Goal: Task Accomplishment & Management: Manage account settings

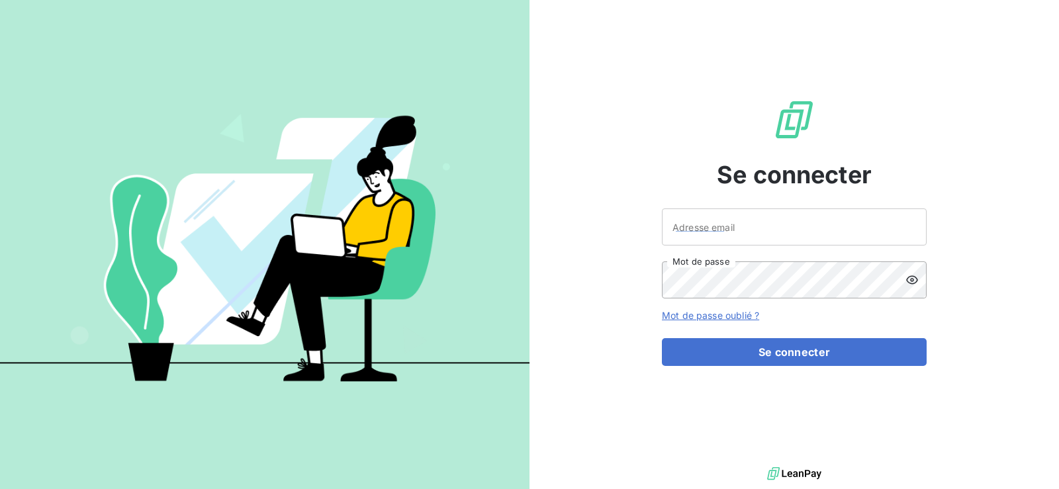
type input "[EMAIL_ADDRESS][DOMAIN_NAME]"
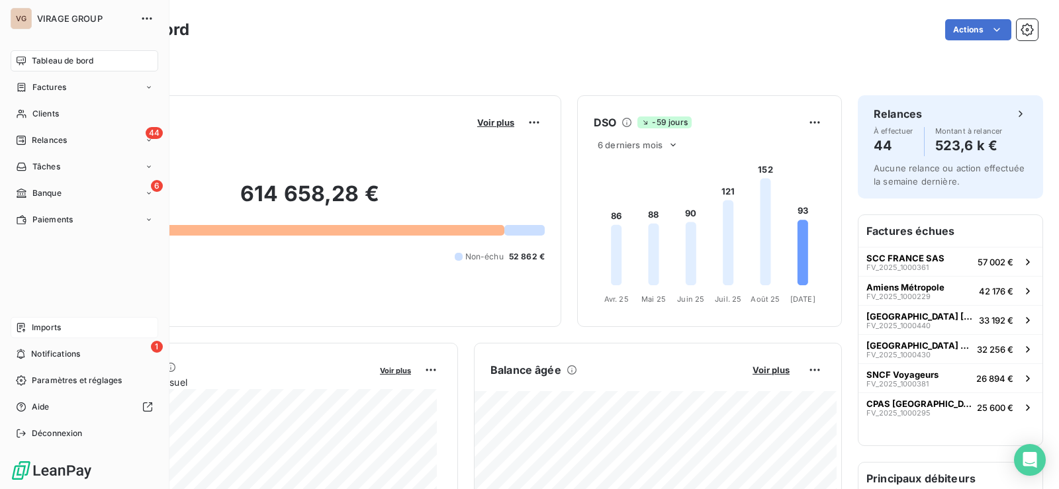
click at [48, 326] on span "Imports" at bounding box center [46, 328] width 29 height 12
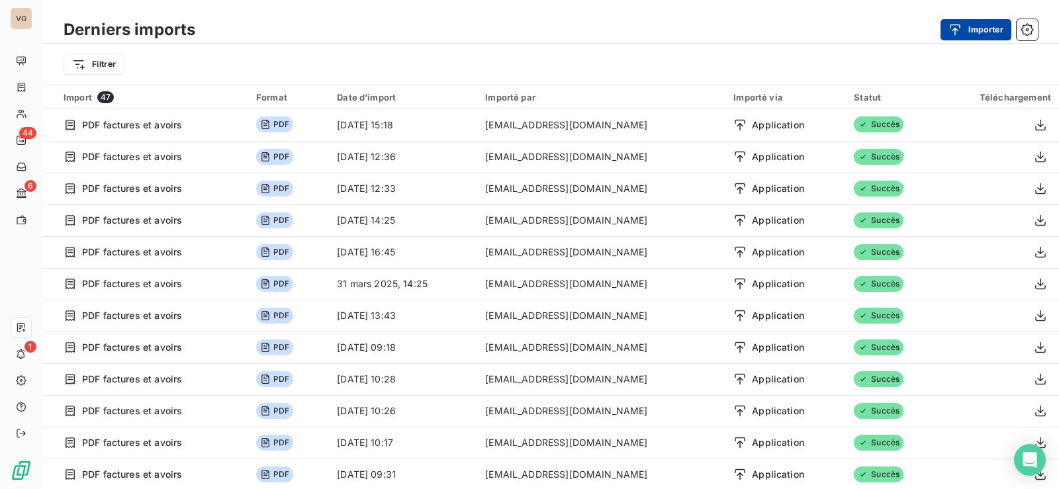
click at [983, 32] on button "Importer" at bounding box center [976, 29] width 71 height 21
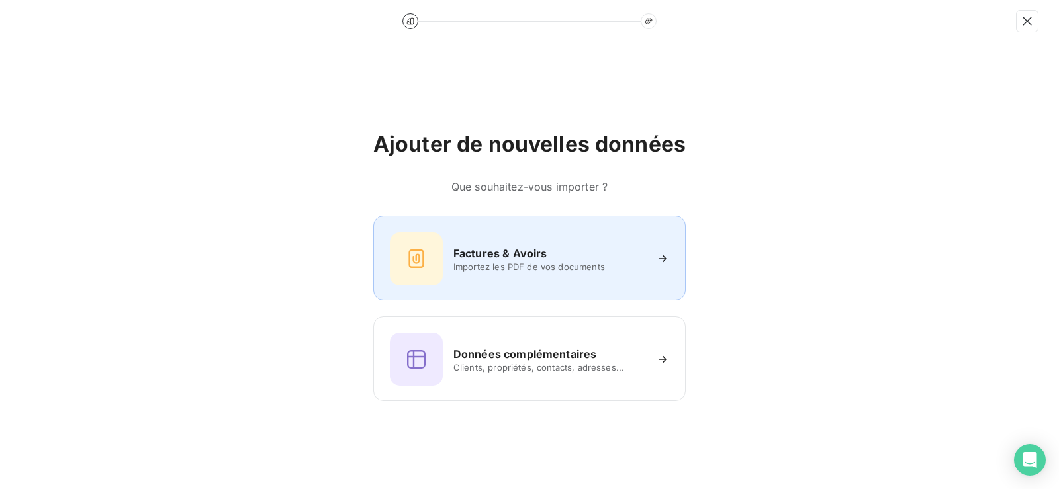
click at [595, 262] on span "Importez les PDF de vos documents" at bounding box center [550, 267] width 192 height 11
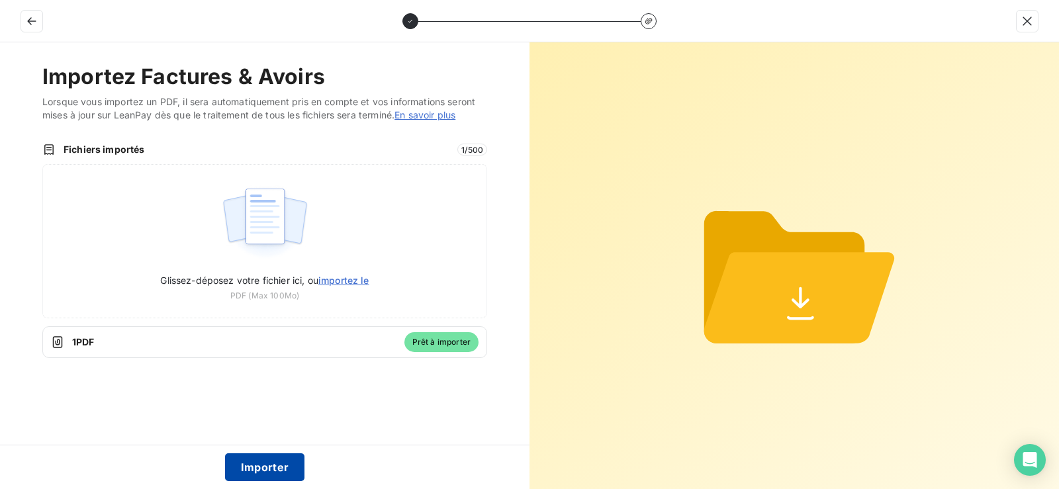
click at [266, 469] on button "Importer" at bounding box center [265, 468] width 80 height 28
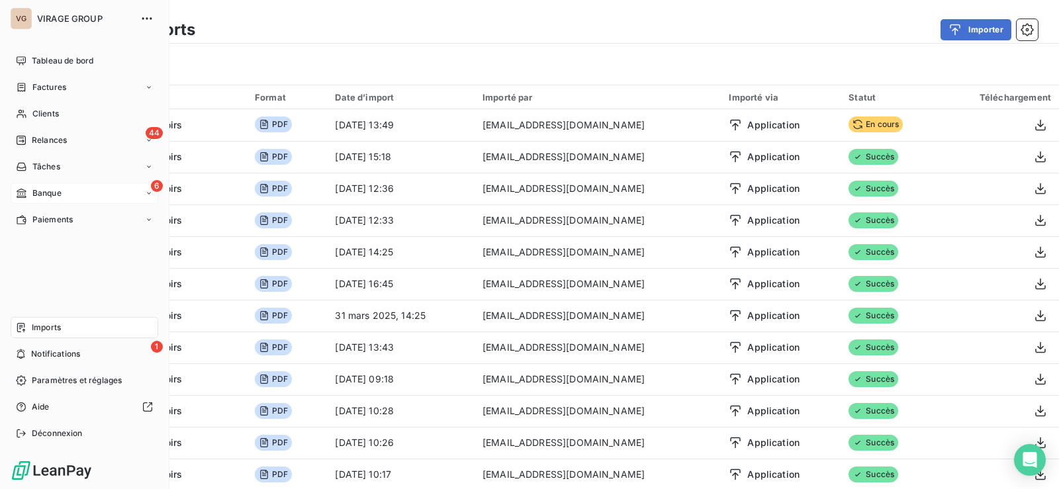
click at [32, 192] on span "Banque" at bounding box center [46, 193] width 29 height 12
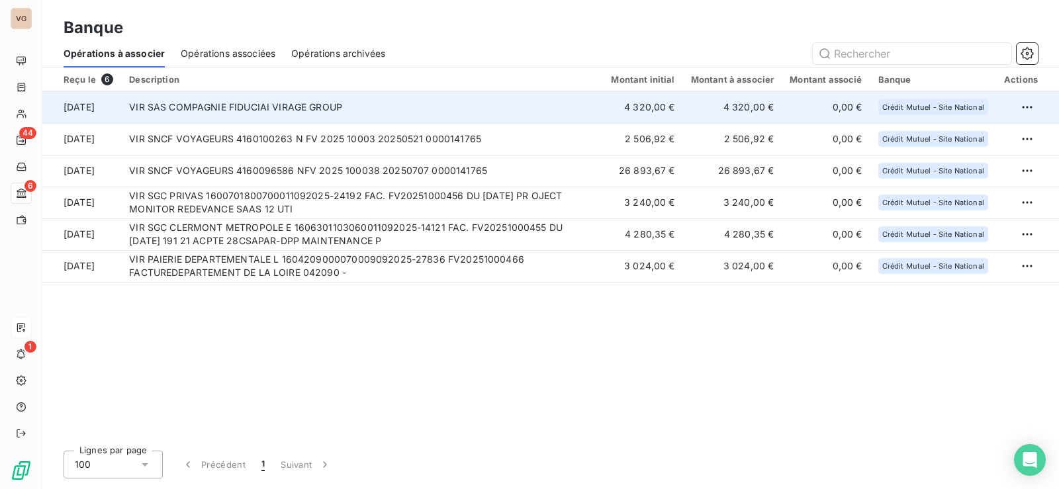
click at [523, 105] on td "VIR SAS COMPAGNIE FIDUCIAI VIRAGE GROUP" at bounding box center [362, 107] width 482 height 32
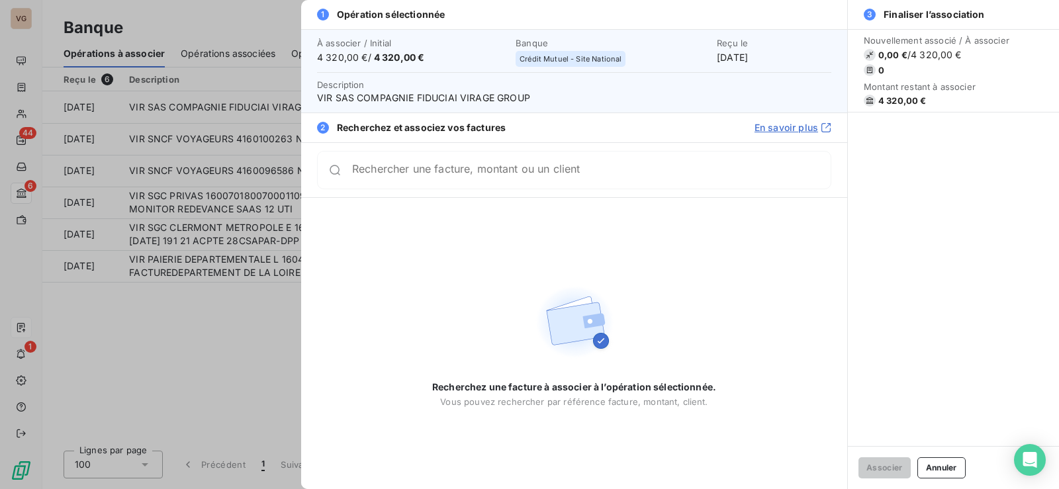
click at [444, 174] on input "Rechercher une facture, montant ou un client" at bounding box center [591, 170] width 479 height 13
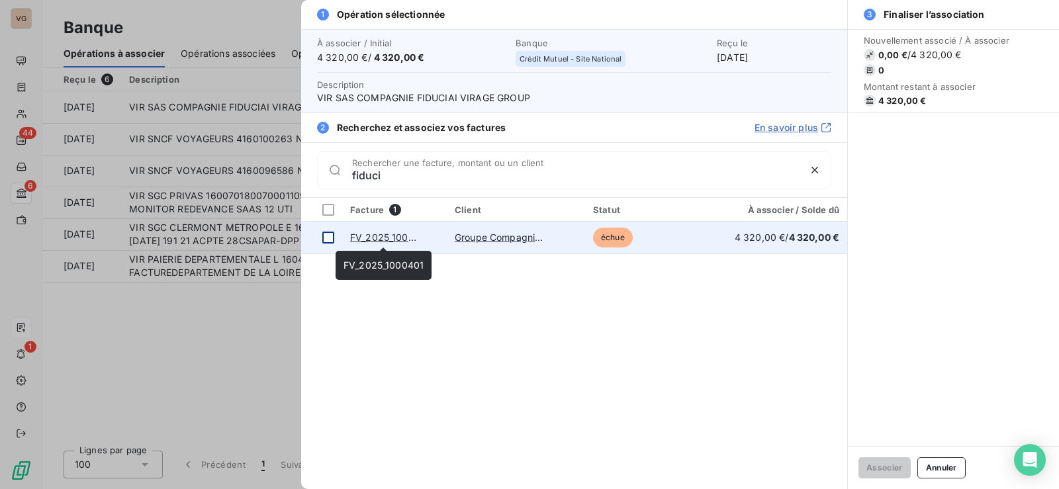
type input "fiduci"
click at [327, 238] on div at bounding box center [328, 238] width 12 height 12
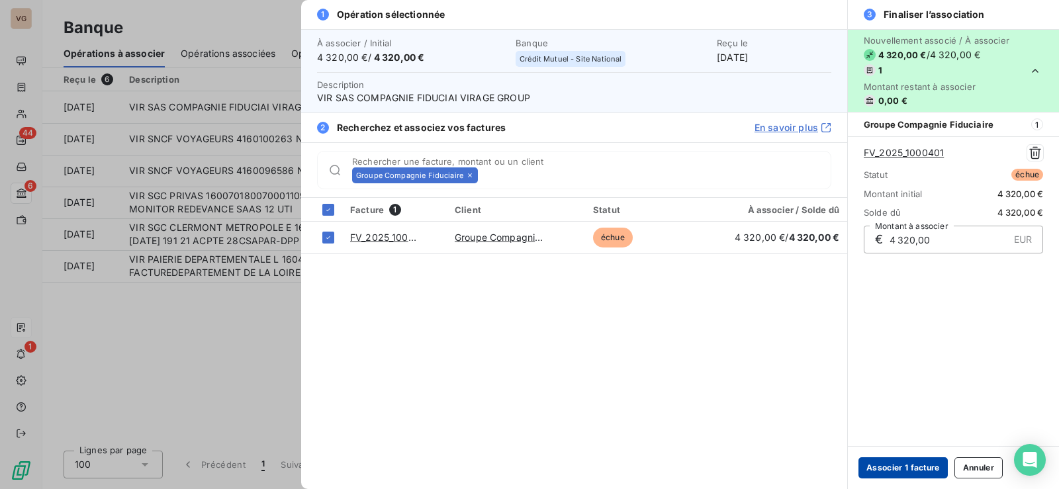
click at [879, 469] on button "Associer 1 facture" at bounding box center [903, 468] width 89 height 21
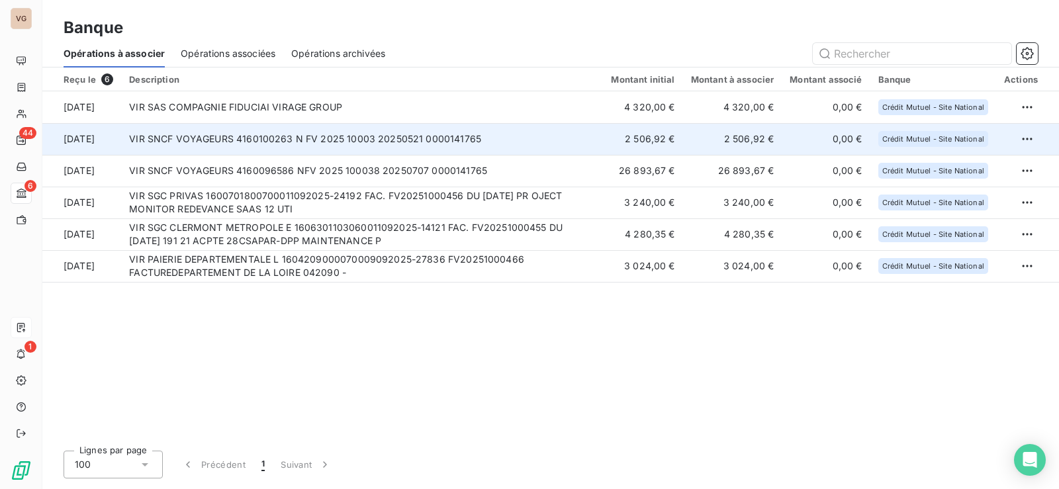
click at [328, 130] on td "VIR SNCF VOYAGEURS 4160100263 N FV 2025 10003 20250521 0000141765" at bounding box center [362, 139] width 482 height 32
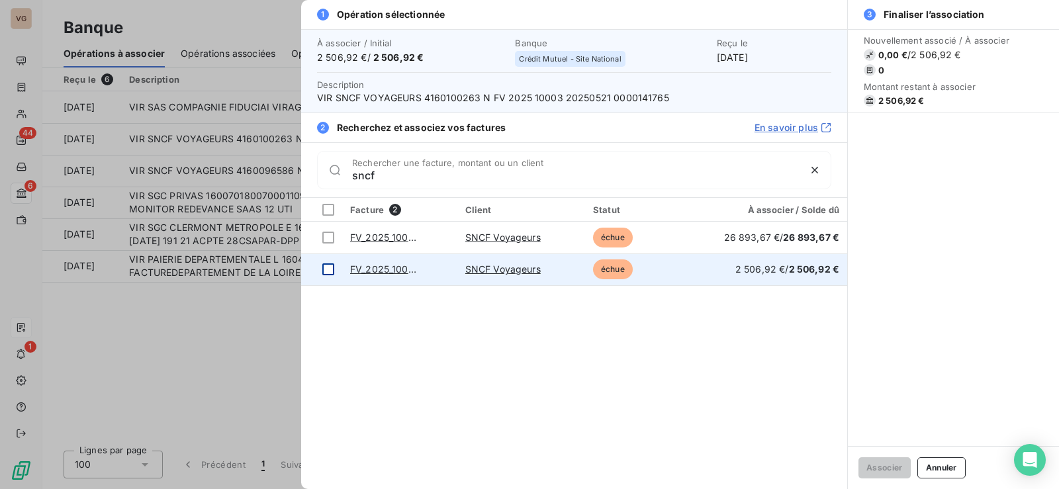
type input "sncf"
click at [323, 272] on div at bounding box center [328, 270] width 12 height 12
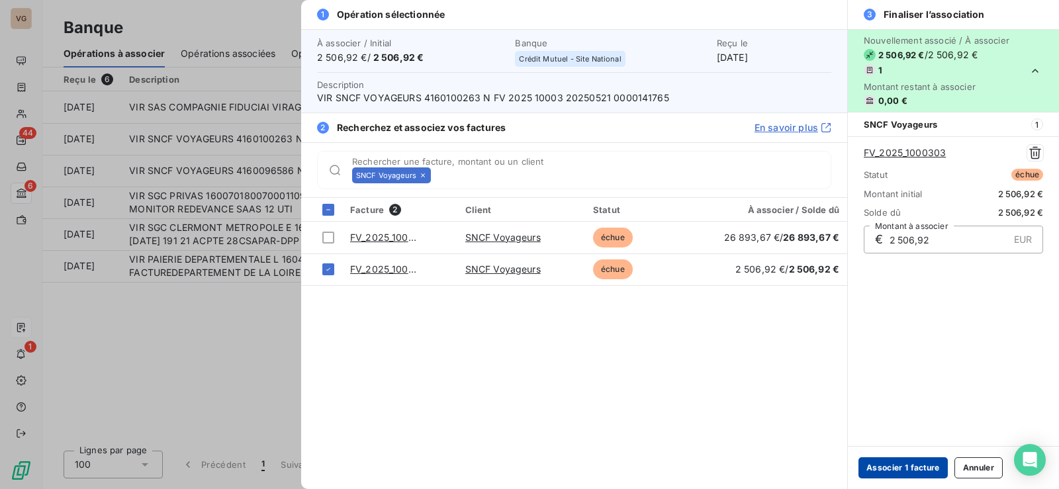
click at [865, 469] on button "Associer 1 facture" at bounding box center [903, 468] width 89 height 21
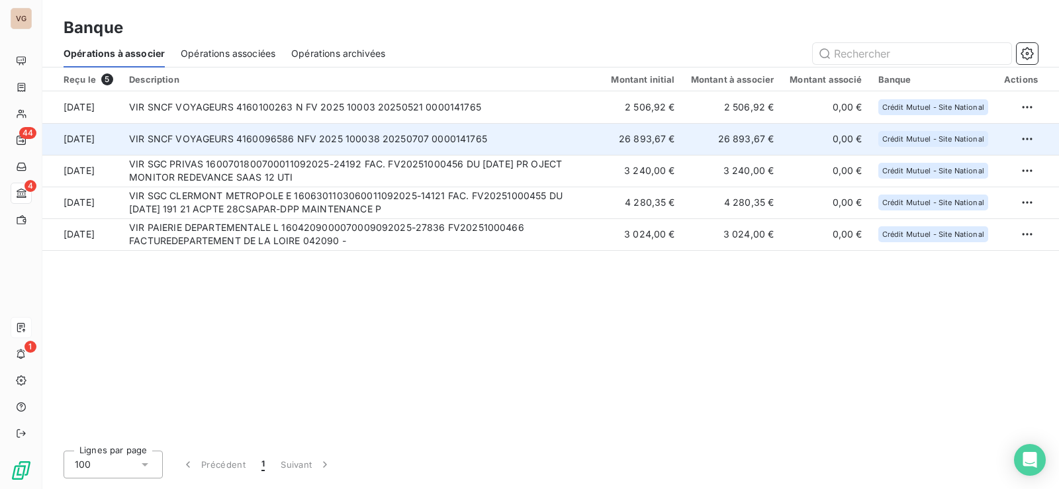
click at [297, 145] on td "VIR SNCF VOYAGEURS 4160096586 NFV 2025 100038 20250707 0000141765" at bounding box center [362, 139] width 482 height 32
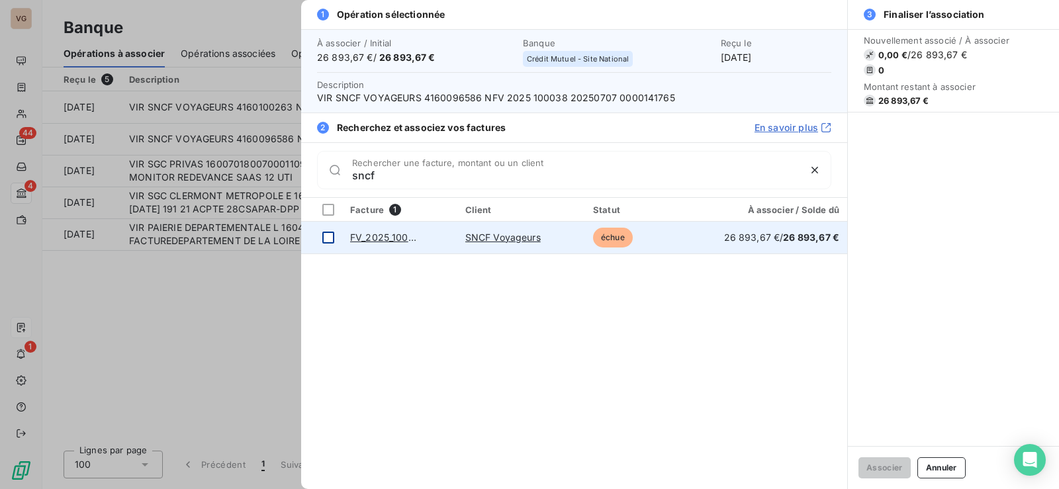
type input "sncf"
click at [330, 235] on div at bounding box center [328, 238] width 12 height 12
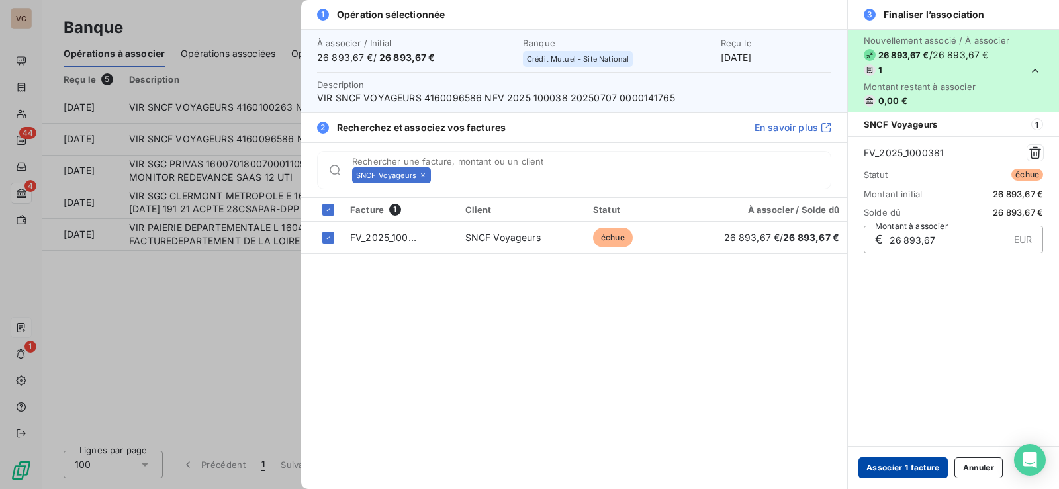
click at [895, 468] on button "Associer 1 facture" at bounding box center [903, 468] width 89 height 21
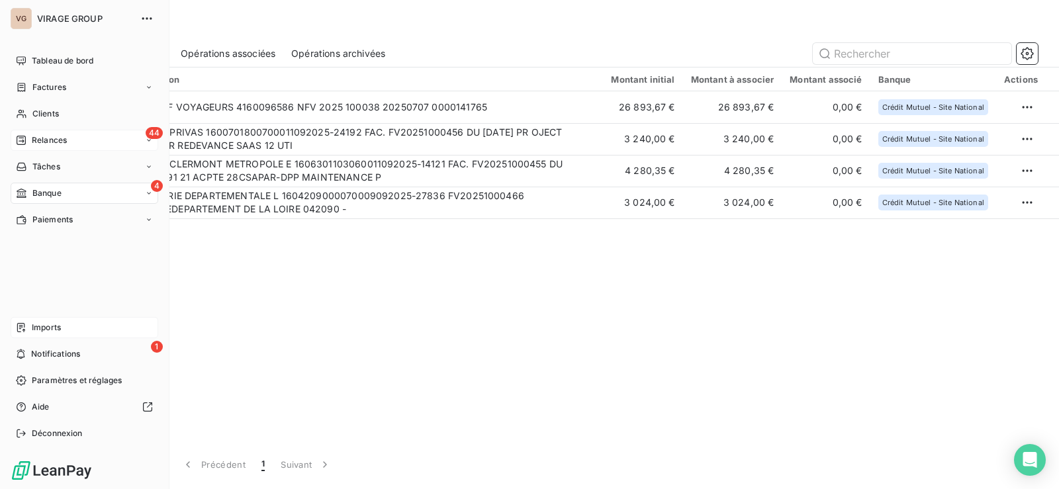
click at [25, 138] on icon at bounding box center [21, 140] width 9 height 9
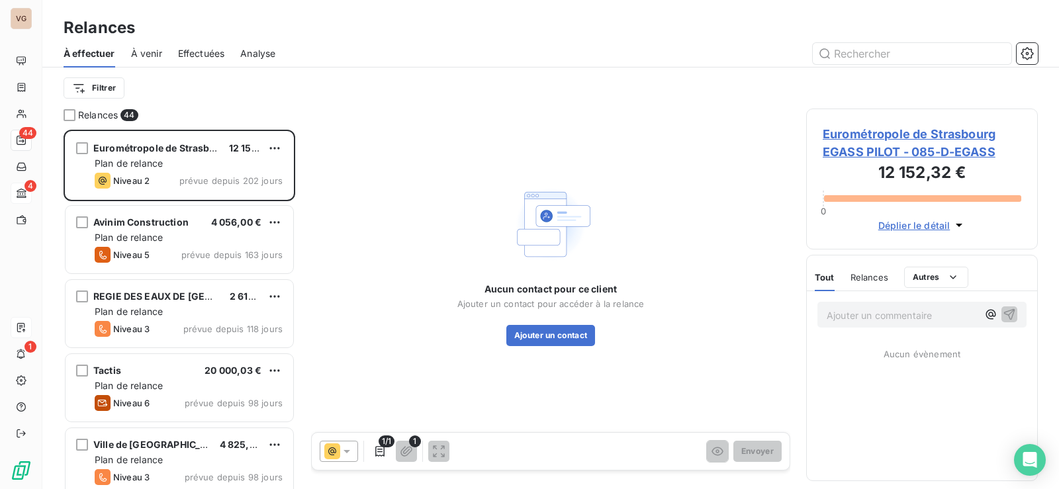
scroll to position [350, 222]
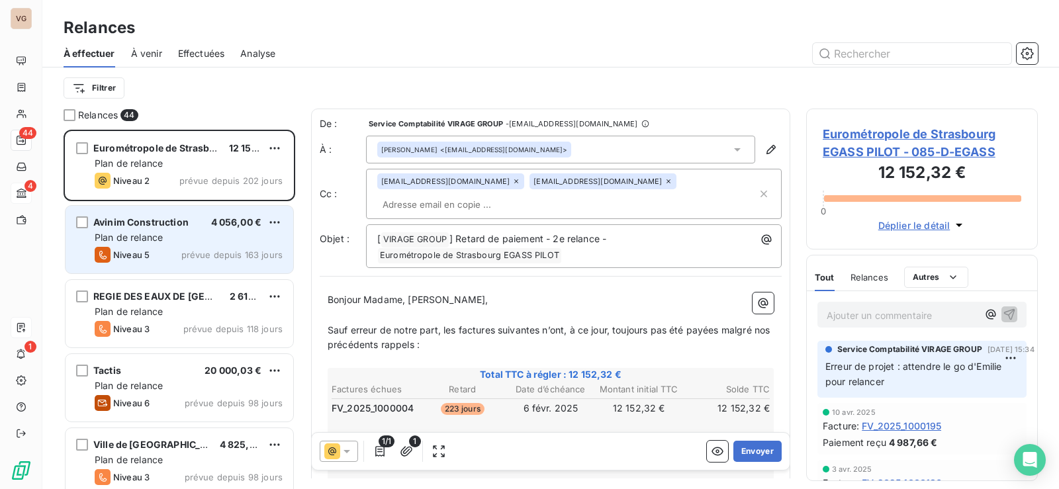
click at [199, 246] on div "Avinim Construction 4 056,00 € Plan de relance Niveau 5 prévue depuis 163 jours" at bounding box center [180, 240] width 228 height 68
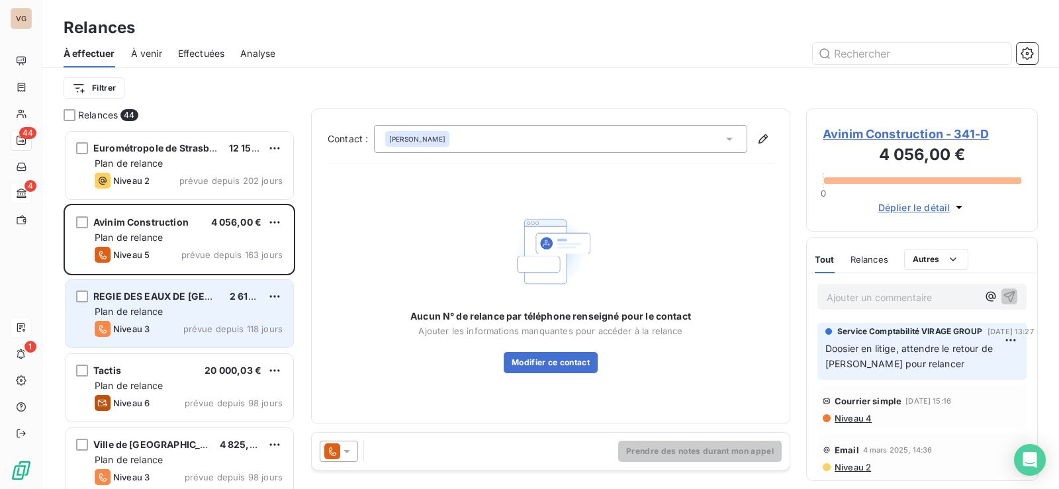
click at [190, 293] on span "REGIE DES EAUX DE [GEOGRAPHIC_DATA]" at bounding box center [189, 296] width 193 height 11
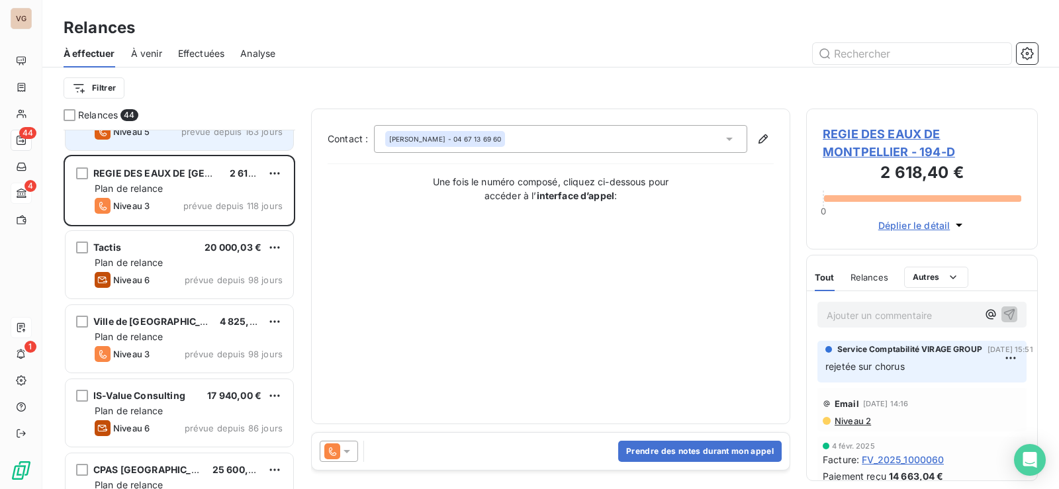
scroll to position [133, 0]
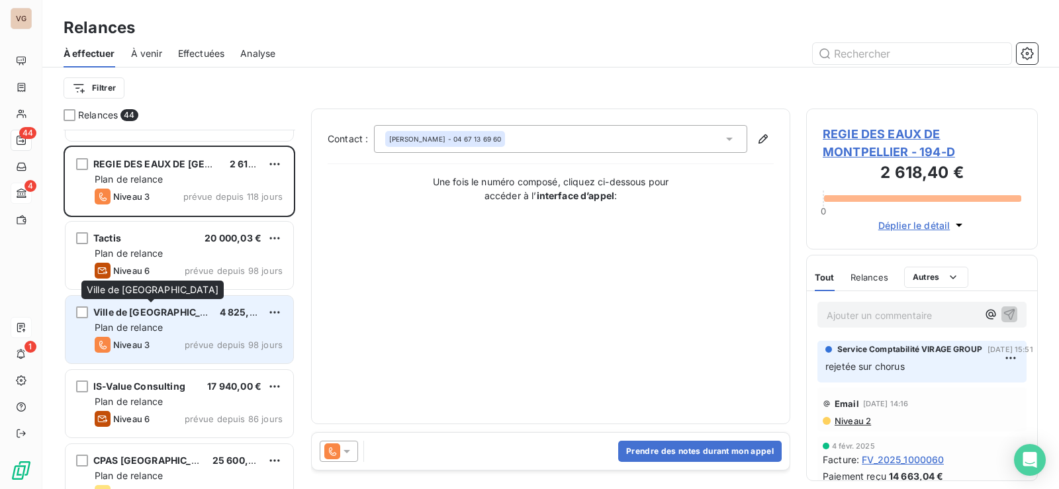
click at [172, 317] on span "Ville de [GEOGRAPHIC_DATA]" at bounding box center [160, 312] width 134 height 11
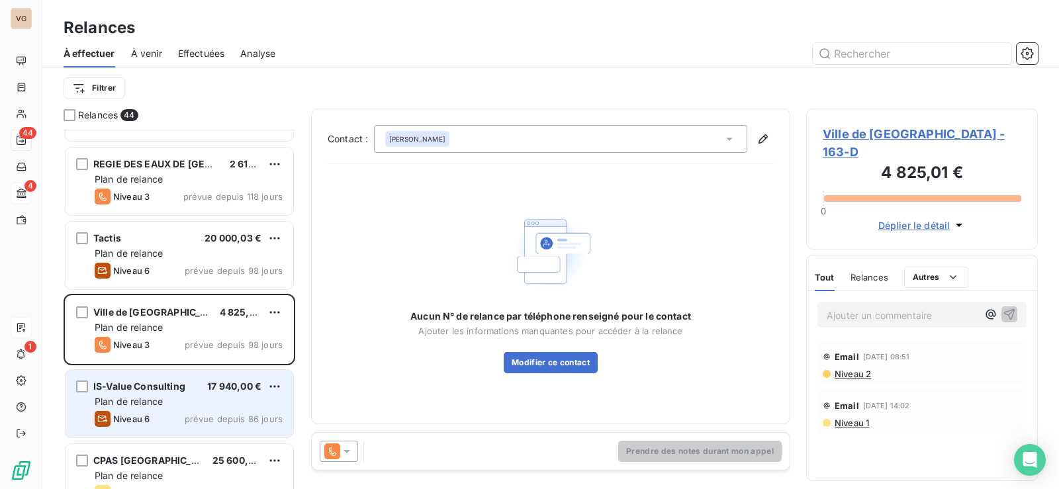
click at [154, 389] on span "IS-Value Consulting" at bounding box center [139, 386] width 92 height 11
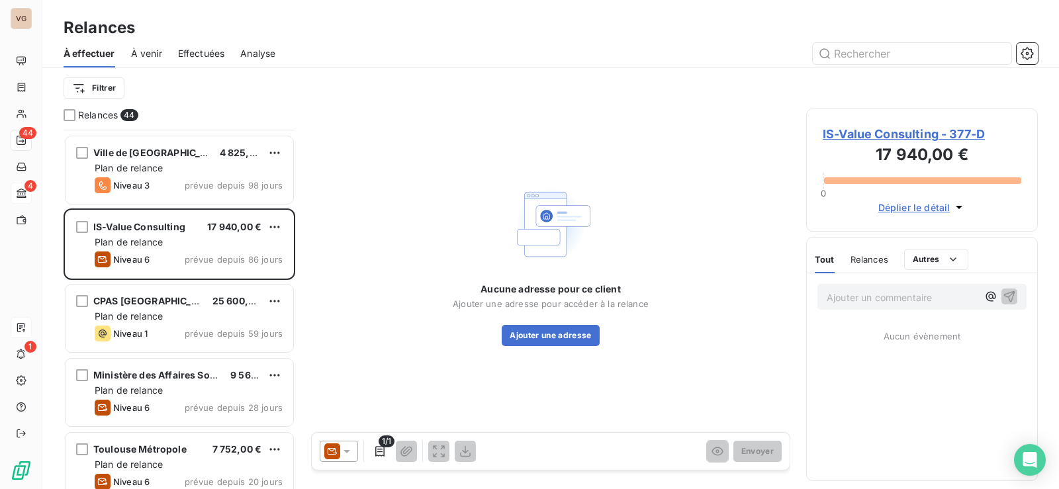
scroll to position [332, 0]
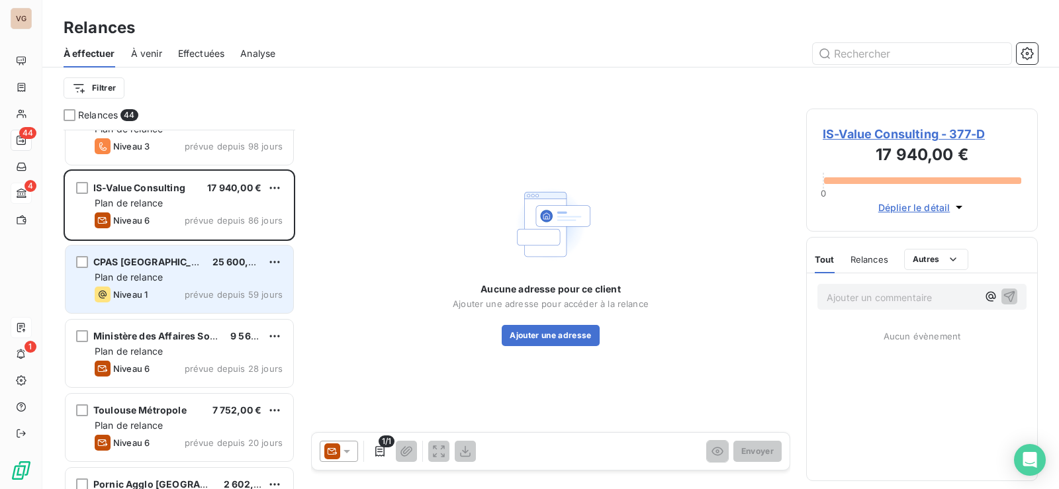
click at [156, 271] on div "CPAS [GEOGRAPHIC_DATA] 25 600,00 € Plan de relance Niveau 1 prévue depuis 59 jo…" at bounding box center [180, 280] width 228 height 68
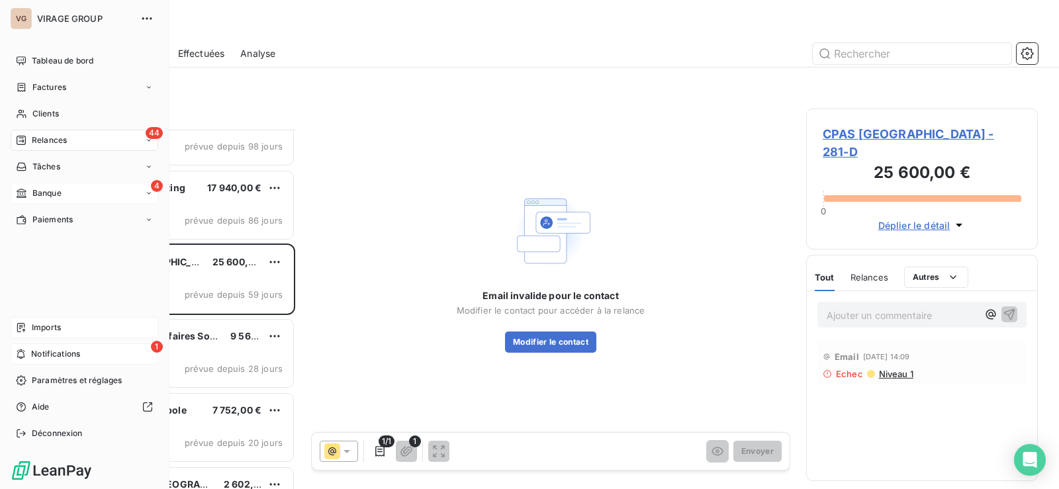
click at [23, 351] on icon at bounding box center [21, 354] width 10 height 11
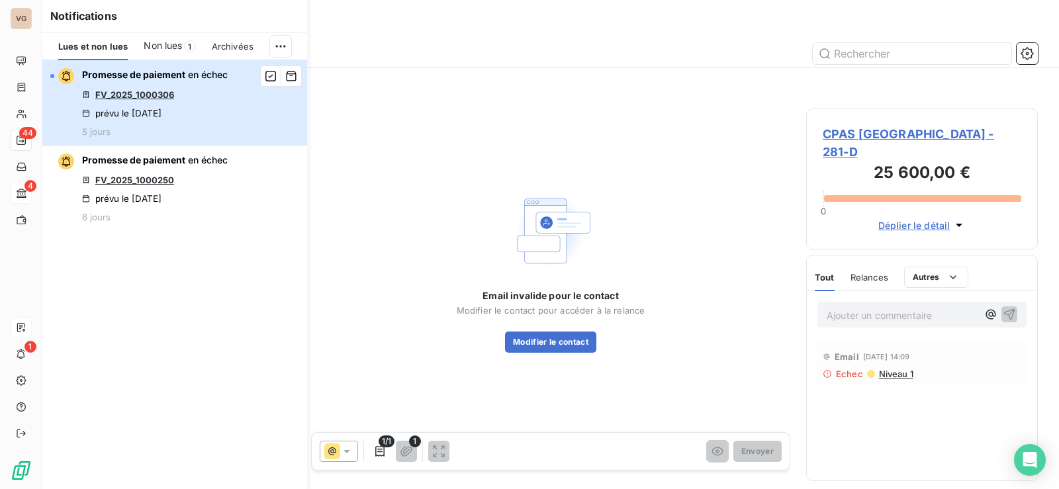
click at [181, 83] on div "Promesse de paiement en échec FV_2025_1000306 prévu le [DATE] 5 jours" at bounding box center [155, 102] width 146 height 69
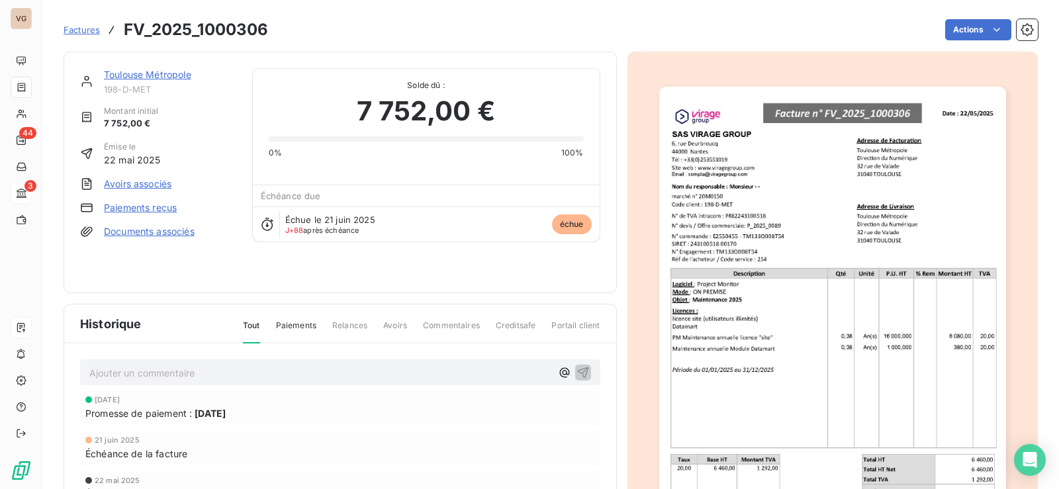
click at [122, 209] on link "Paiements reçus" at bounding box center [140, 207] width 73 height 13
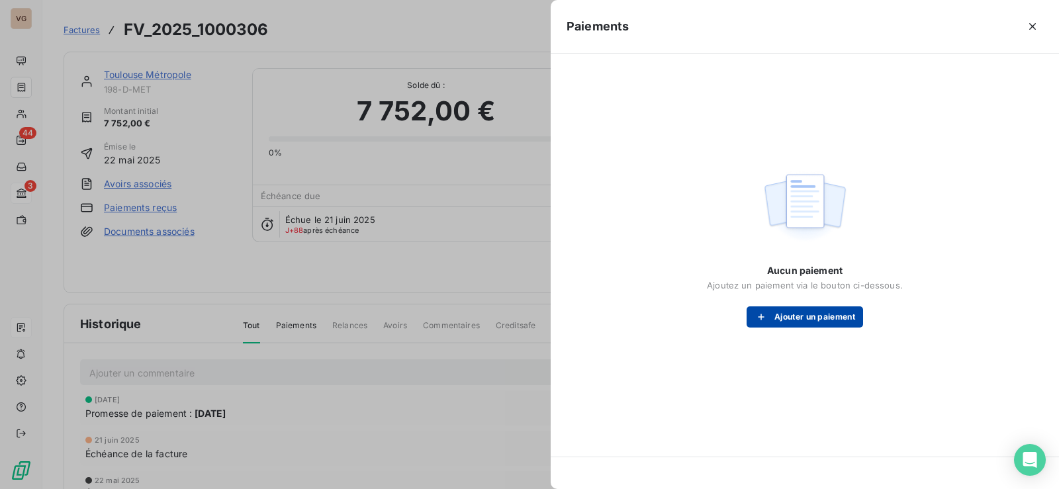
click at [808, 319] on button "Ajouter un paiement" at bounding box center [805, 317] width 117 height 21
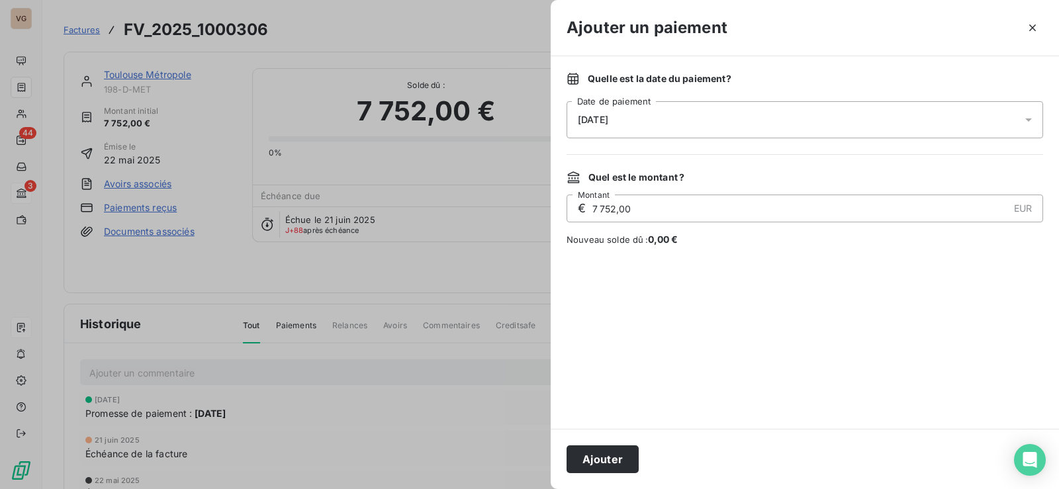
click at [663, 121] on div "[DATE]" at bounding box center [805, 119] width 477 height 37
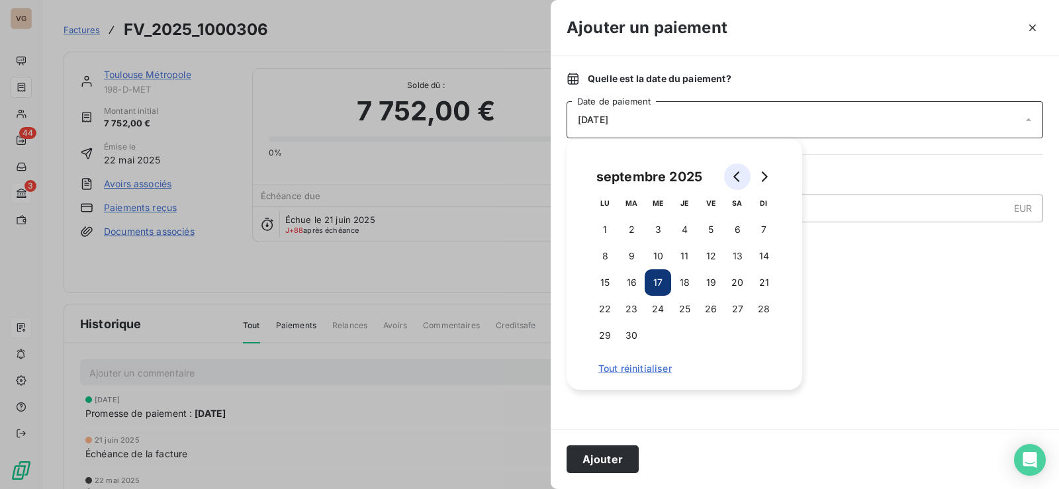
click at [737, 172] on icon "Go to previous month" at bounding box center [737, 177] width 11 height 11
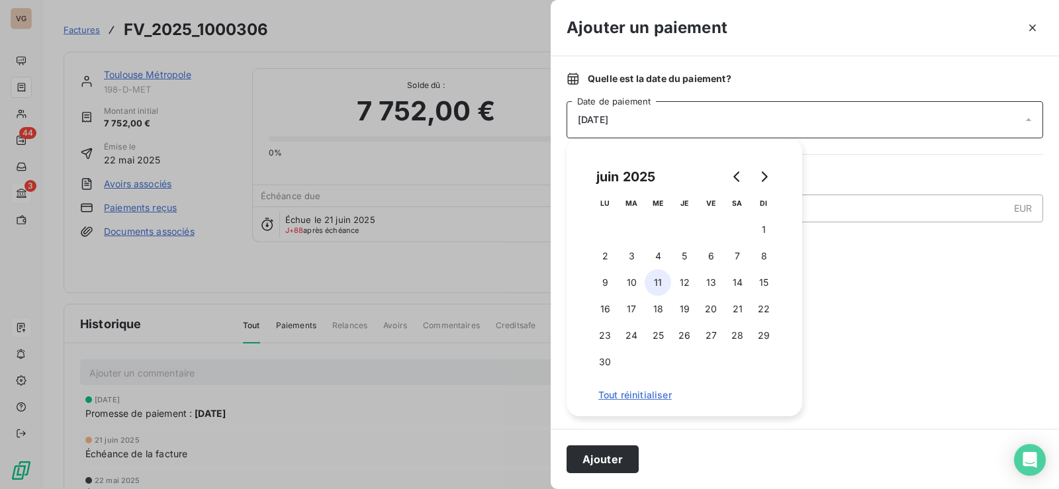
click at [657, 282] on button "11" at bounding box center [658, 283] width 26 height 26
click at [613, 460] on button "Ajouter" at bounding box center [603, 460] width 72 height 28
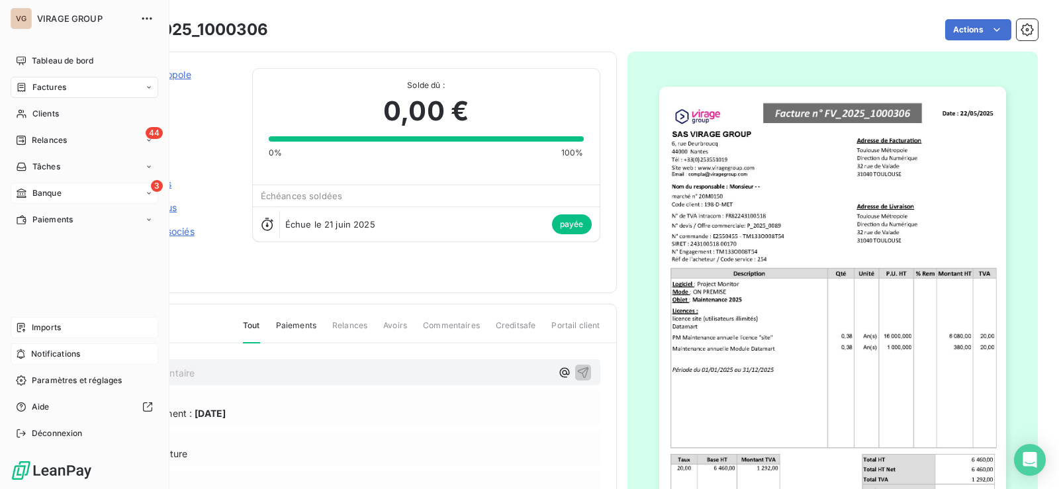
click at [61, 352] on span "Notifications" at bounding box center [55, 354] width 49 height 12
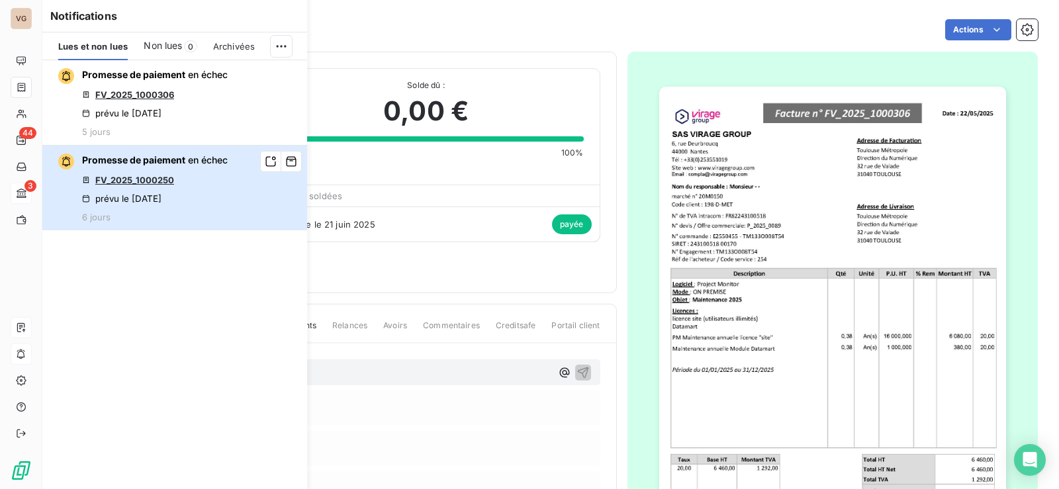
click at [175, 168] on div "Promesse de paiement en échec FV_2025_1000250 prévu le [DATE] 6 jours" at bounding box center [155, 188] width 146 height 69
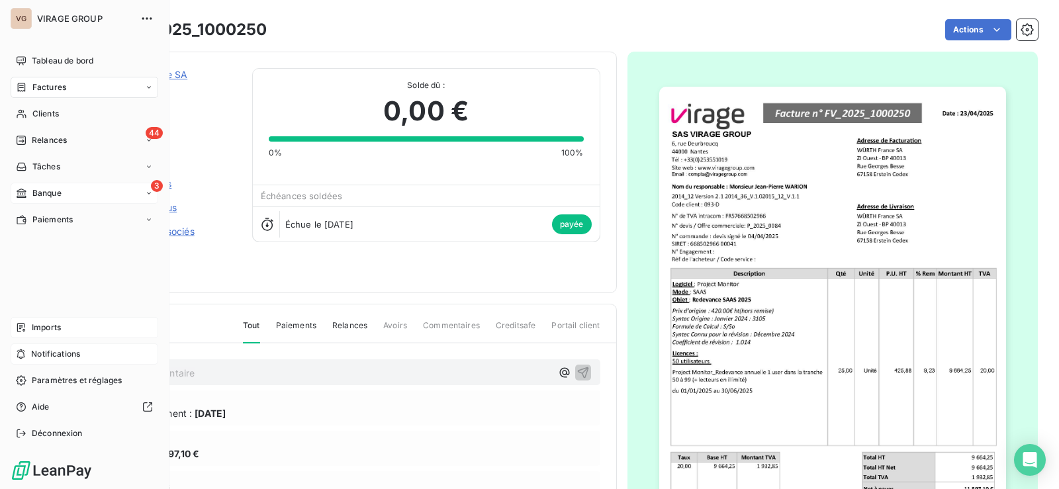
click at [37, 351] on span "Notifications" at bounding box center [55, 354] width 49 height 12
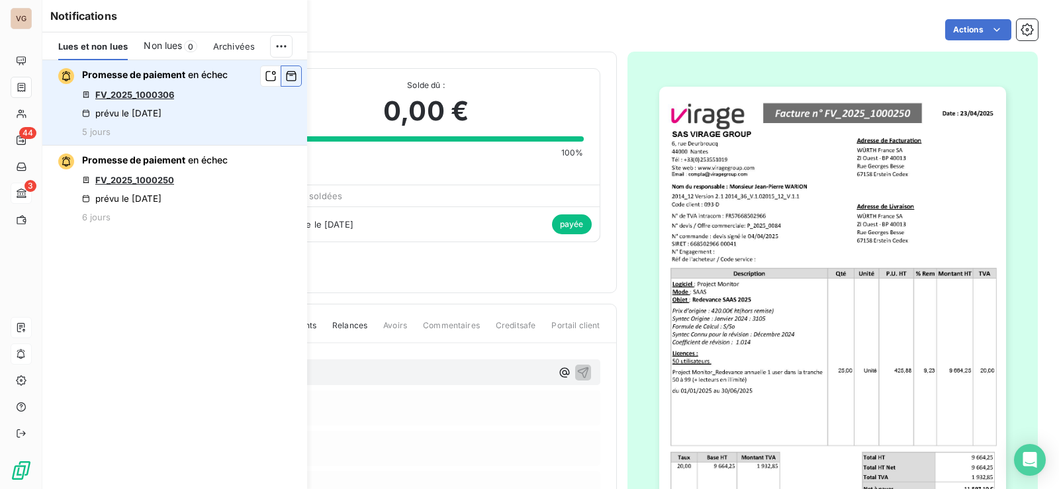
click at [285, 76] on button "button" at bounding box center [291, 76] width 21 height 21
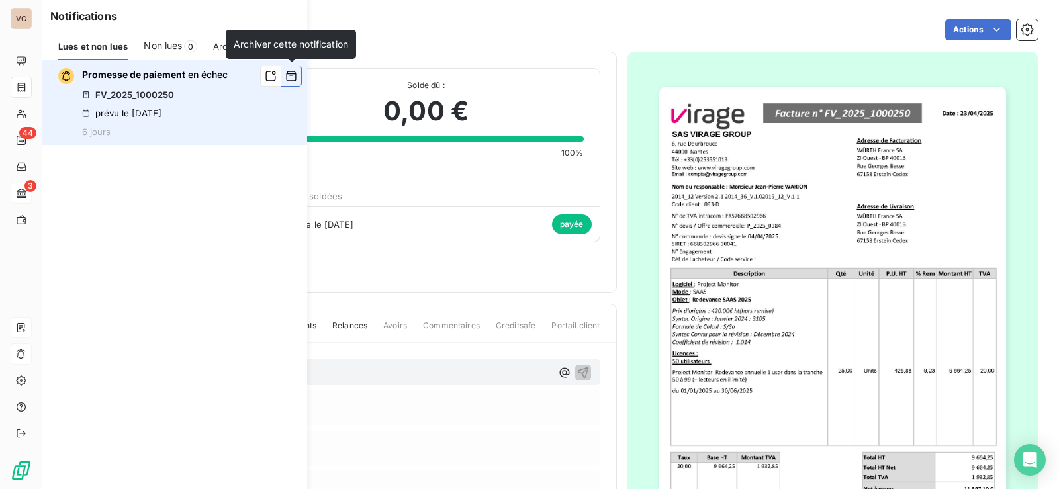
click at [287, 75] on icon "button" at bounding box center [292, 77] width 10 height 10
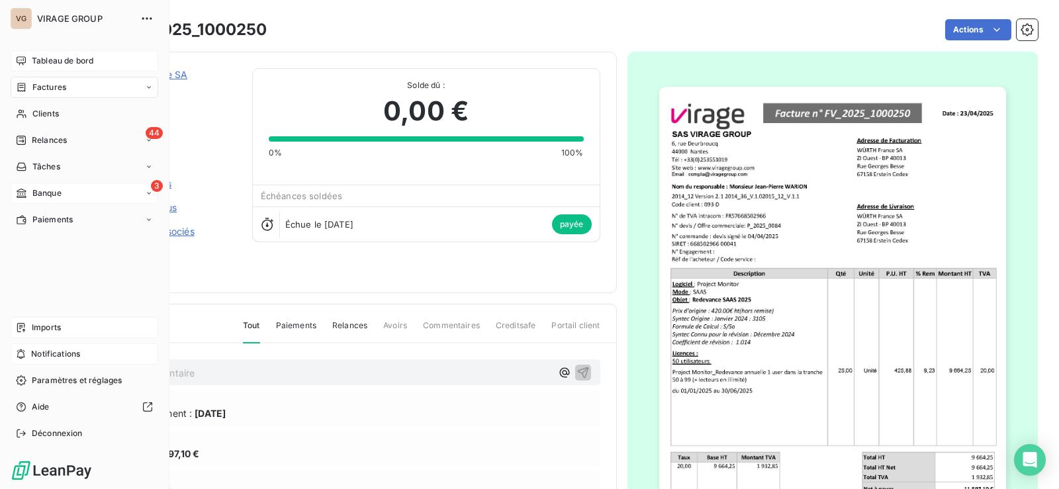
click at [42, 62] on span "Tableau de bord" at bounding box center [63, 61] width 62 height 12
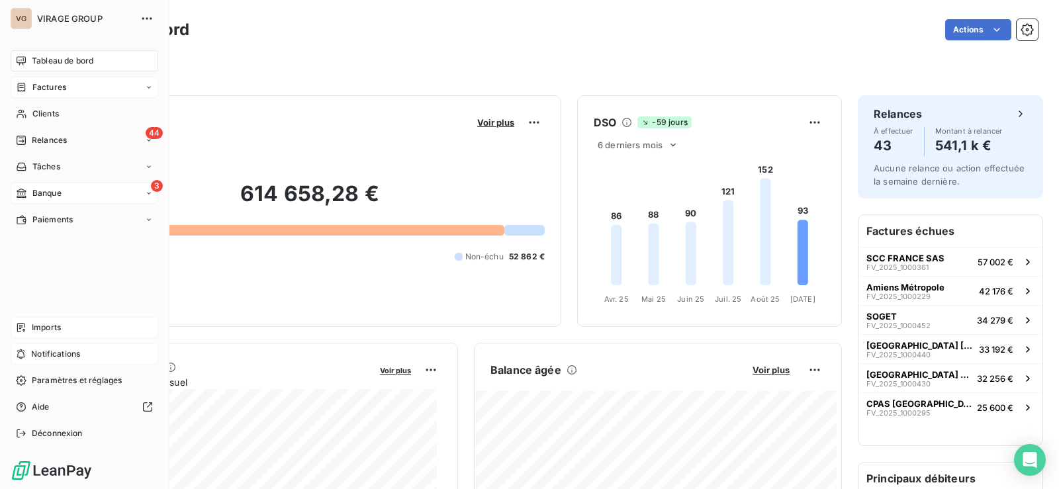
click at [44, 89] on span "Factures" at bounding box center [49, 87] width 34 height 12
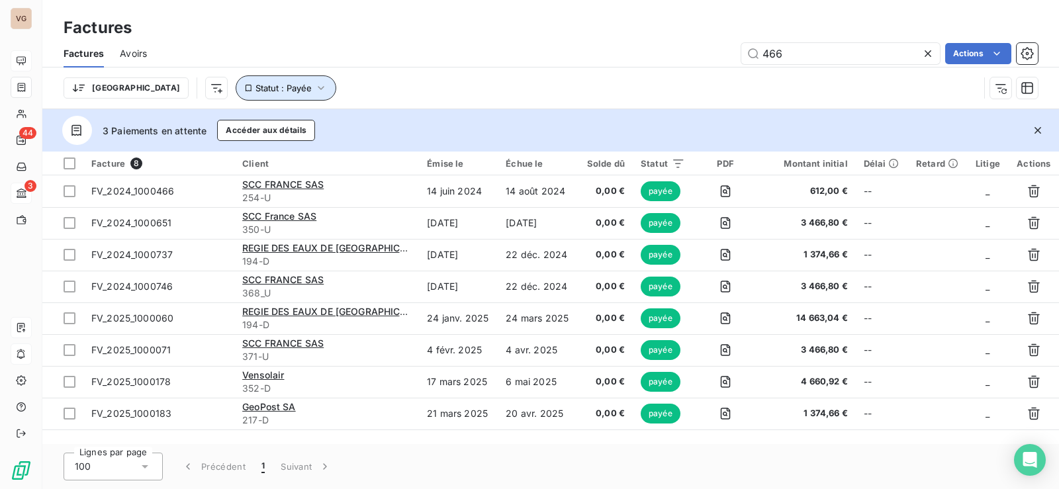
click at [256, 92] on span "Statut : Payée" at bounding box center [284, 88] width 56 height 11
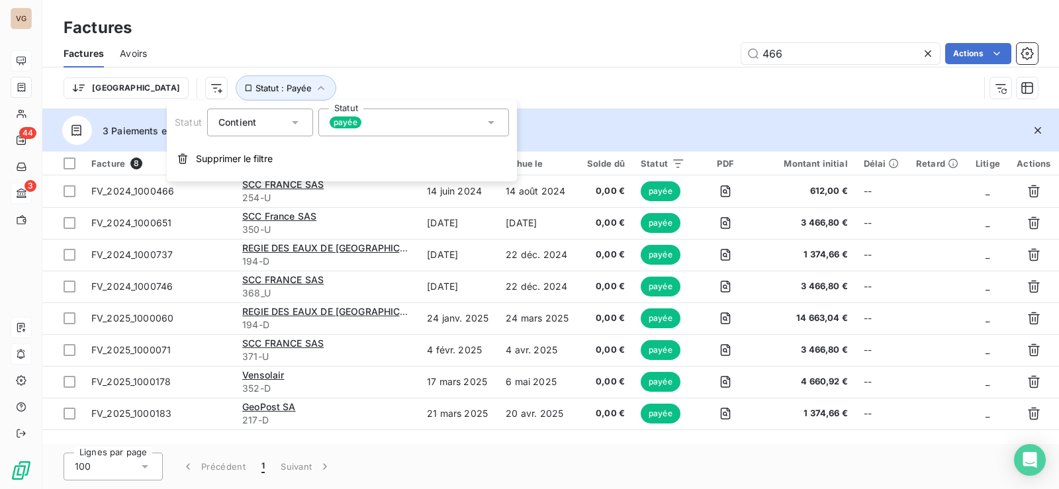
click at [358, 127] on span "payée" at bounding box center [346, 123] width 32 height 12
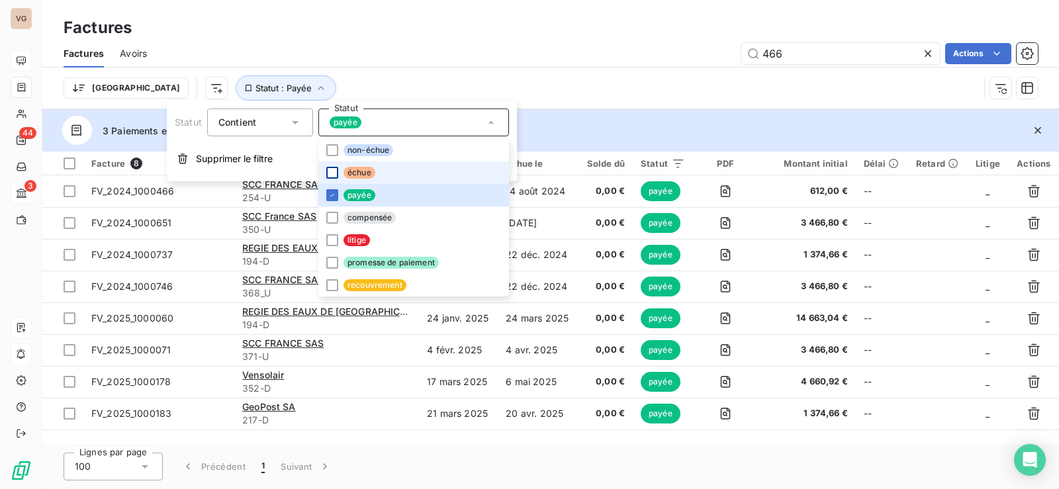
click at [330, 172] on div at bounding box center [332, 173] width 12 height 12
click at [330, 194] on icon at bounding box center [332, 195] width 8 height 8
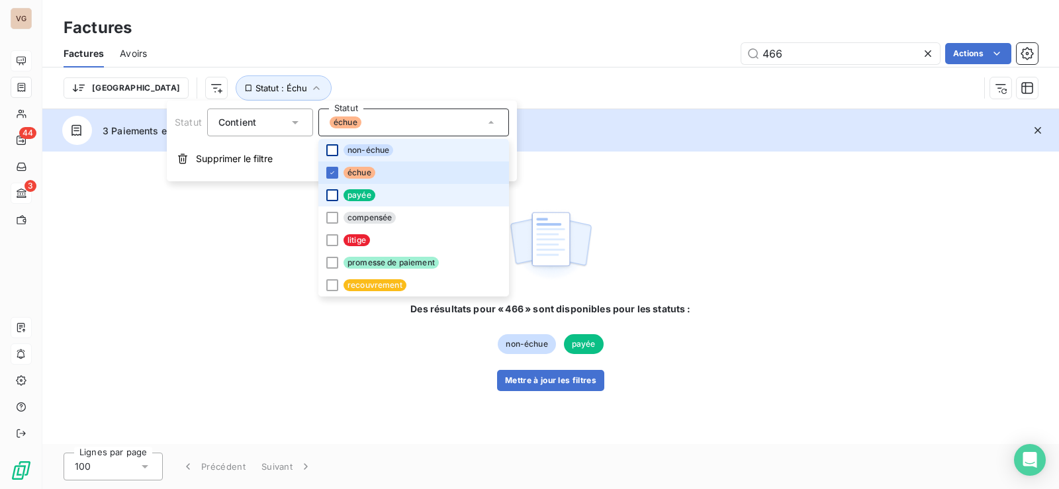
click at [332, 151] on div at bounding box center [332, 150] width 12 height 12
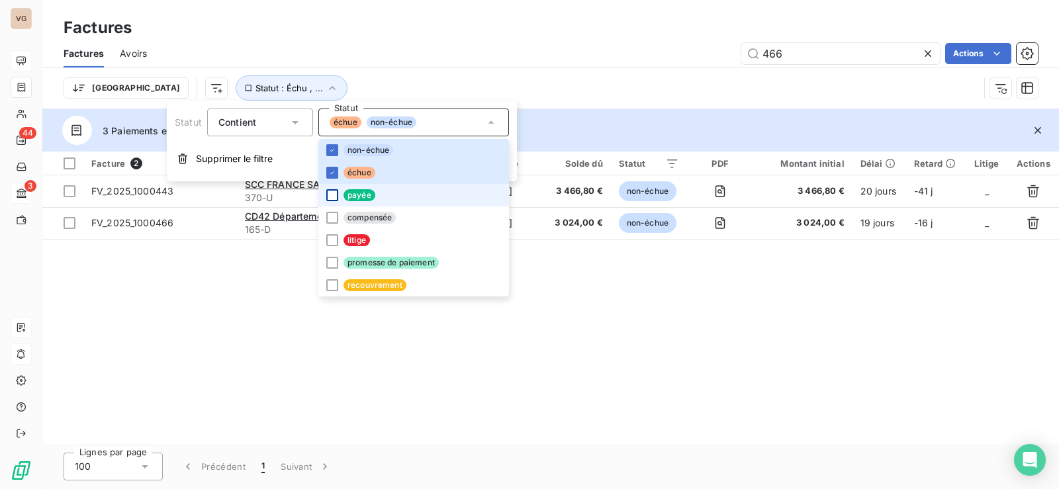
click at [927, 54] on icon at bounding box center [928, 53] width 7 height 7
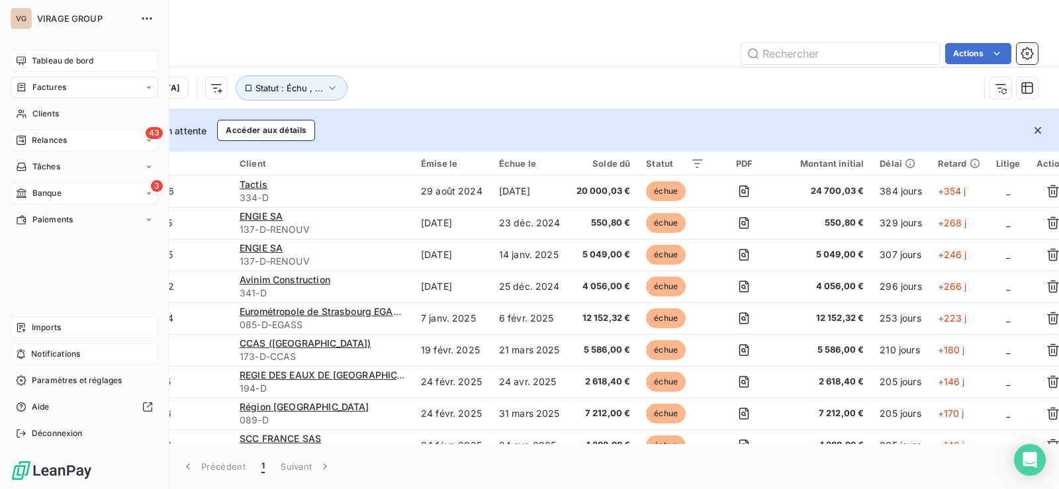
click at [29, 138] on div "Relances" at bounding box center [41, 140] width 51 height 12
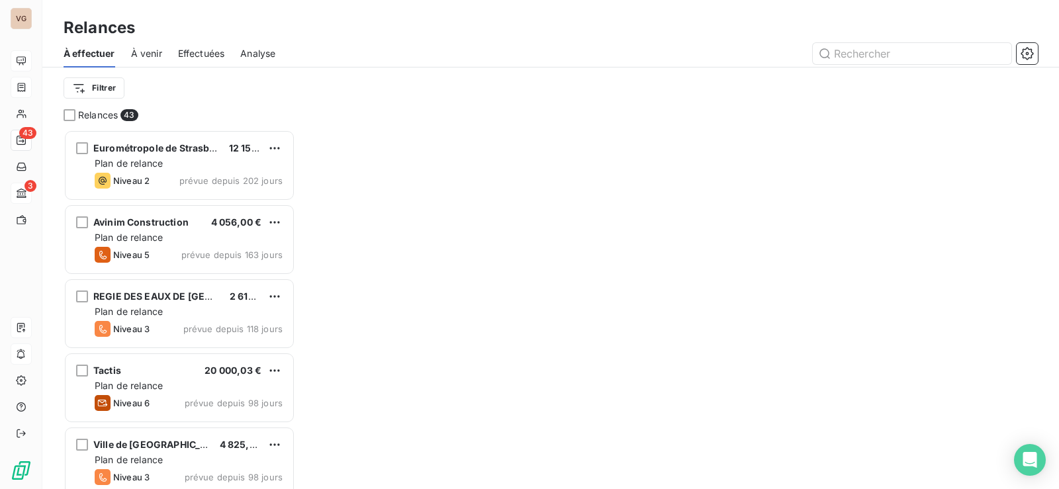
scroll to position [350, 222]
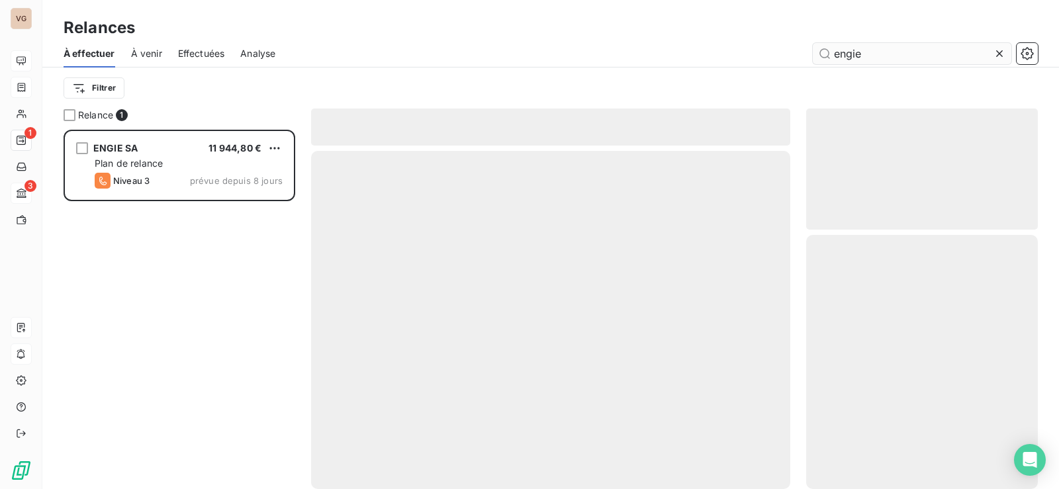
scroll to position [350, 222]
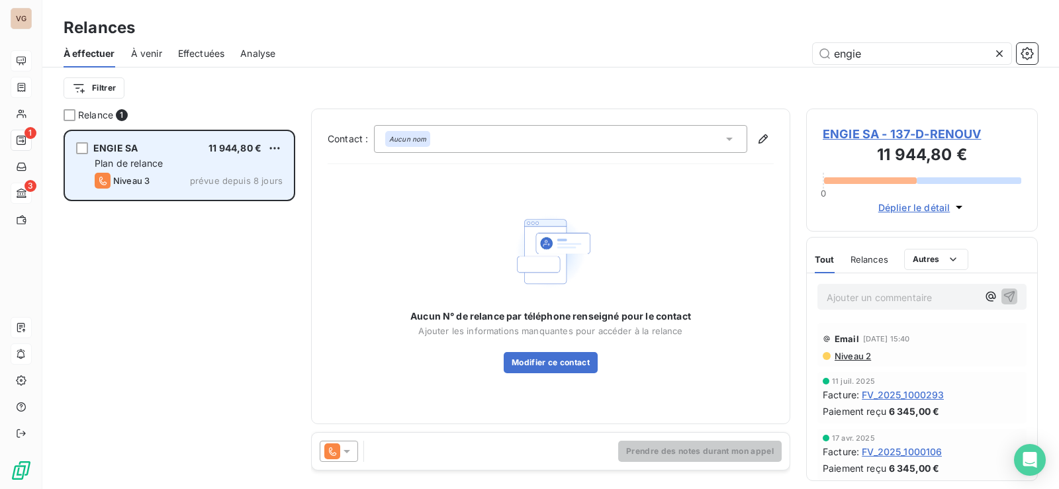
type input "engie"
click at [219, 158] on div "Plan de relance" at bounding box center [189, 163] width 188 height 13
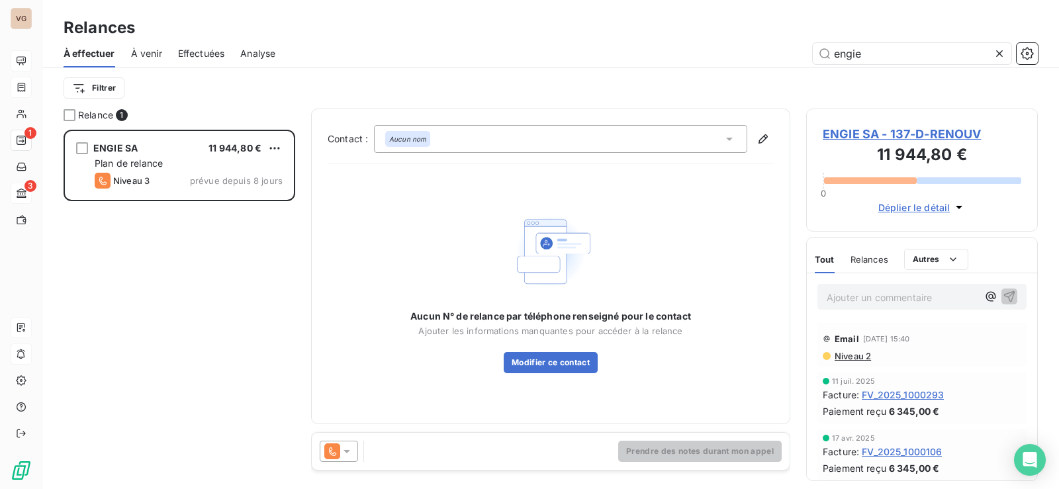
click at [862, 132] on span "ENGIE SA - 137-D-RENOUV" at bounding box center [922, 134] width 199 height 18
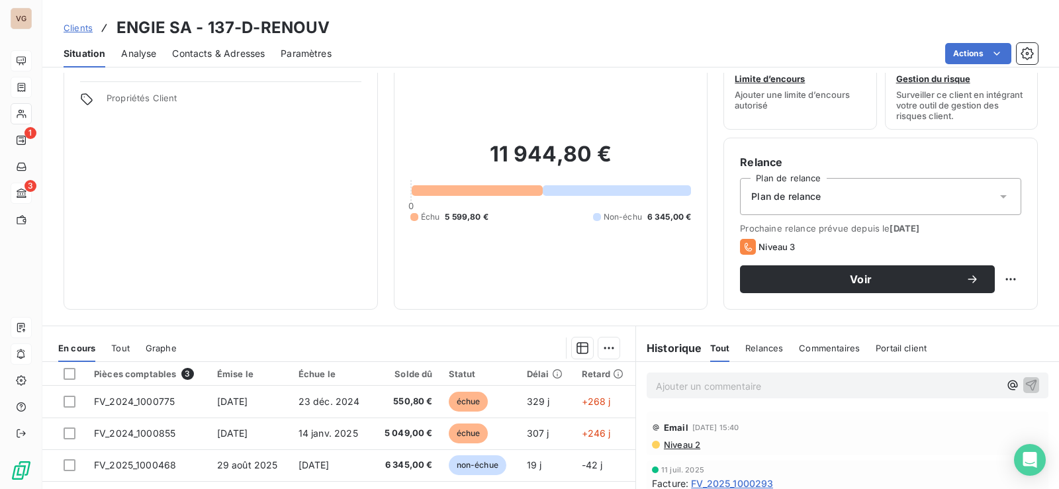
scroll to position [66, 0]
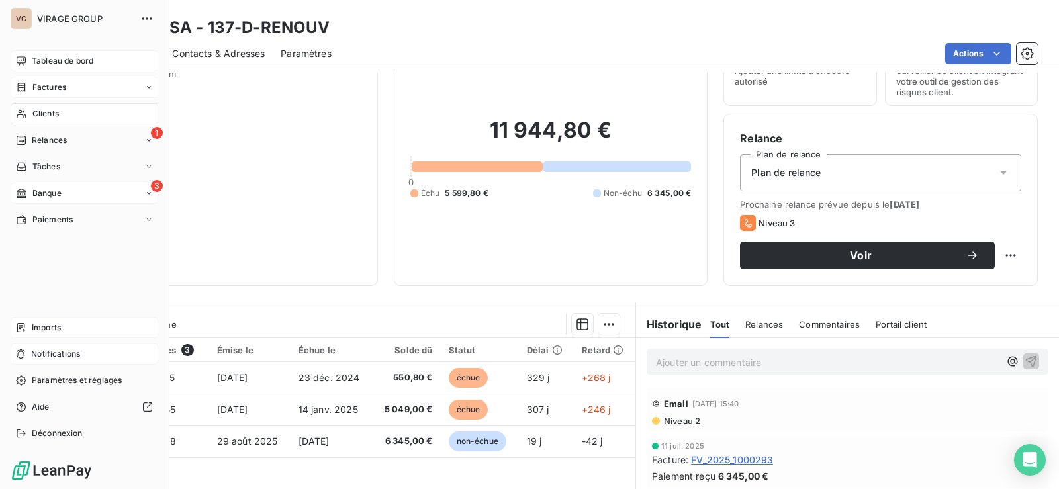
click at [35, 87] on span "Factures" at bounding box center [49, 87] width 34 height 12
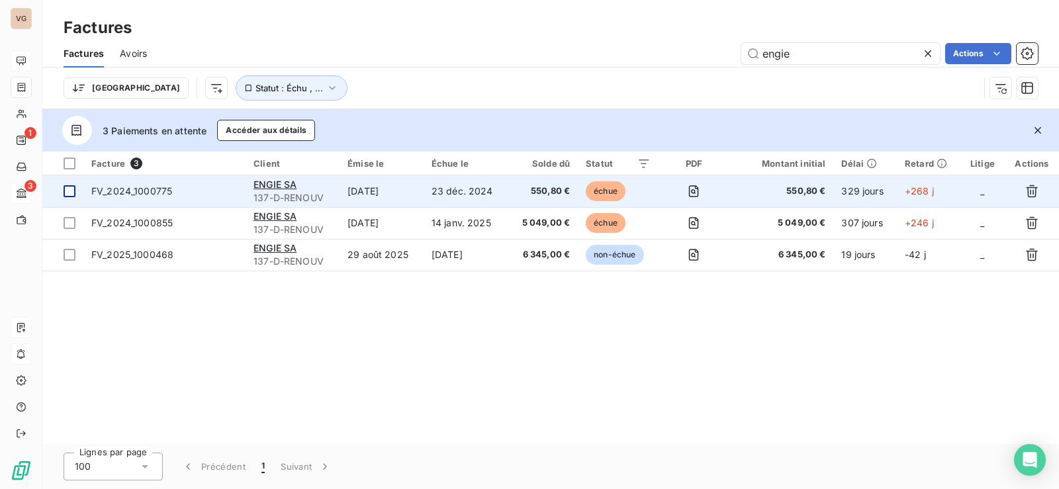
type input "engie"
click at [74, 193] on div at bounding box center [70, 191] width 12 height 12
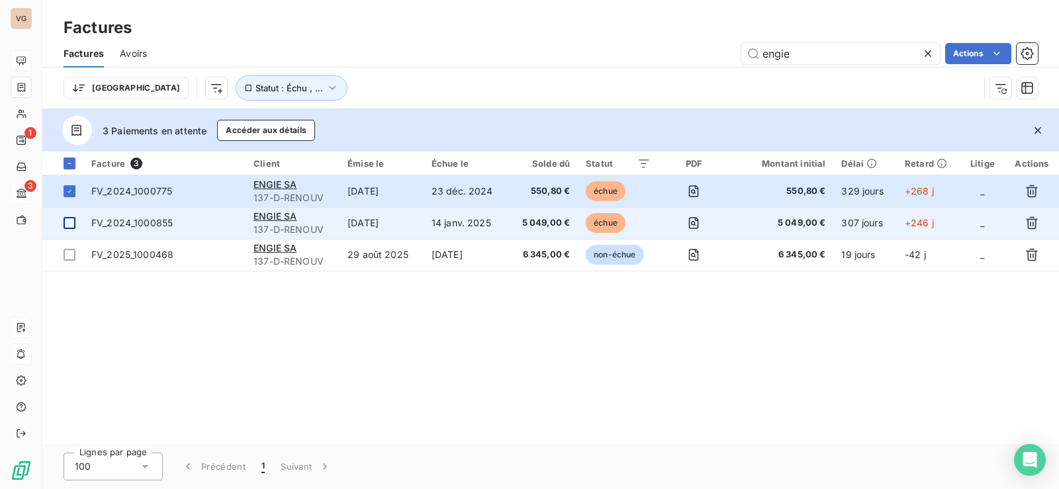
click at [70, 218] on div at bounding box center [70, 223] width 12 height 12
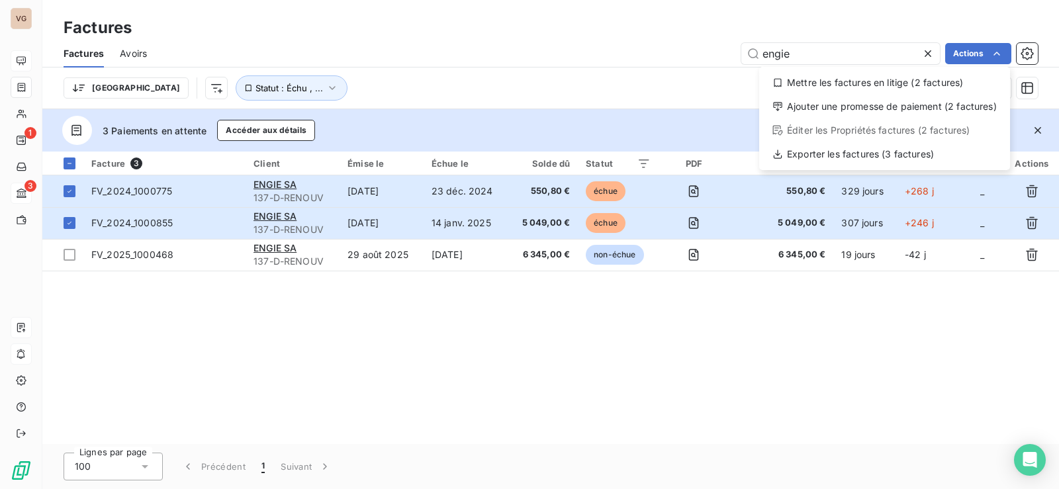
click at [613, 93] on html "VG 1 3 Factures Factures Avoirs engie Actions Mettre les factures en litige (2 …" at bounding box center [529, 244] width 1059 height 489
